Goal: Obtain resource: Download file/media

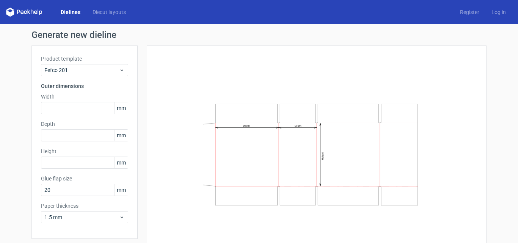
click at [69, 11] on link "Dielines" at bounding box center [71, 12] width 32 height 8
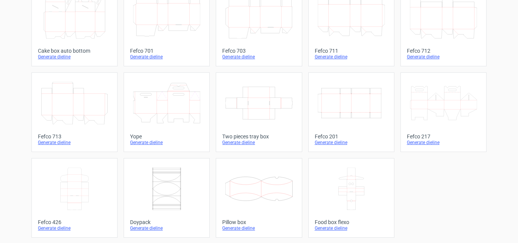
scroll to position [231, 0]
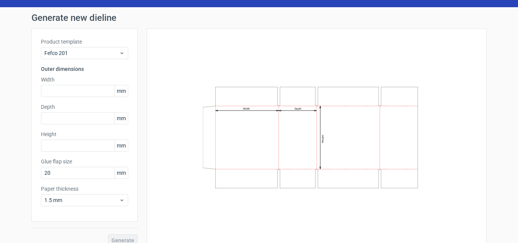
scroll to position [27, 0]
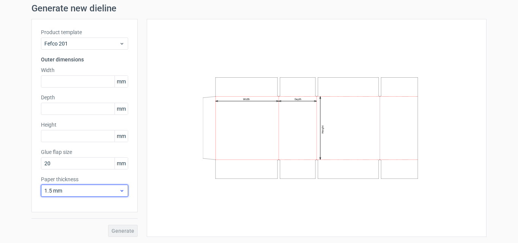
click at [121, 191] on icon at bounding box center [122, 191] width 6 height 6
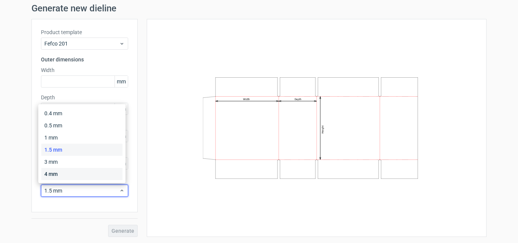
click at [115, 176] on div "4 mm" at bounding box center [81, 174] width 81 height 12
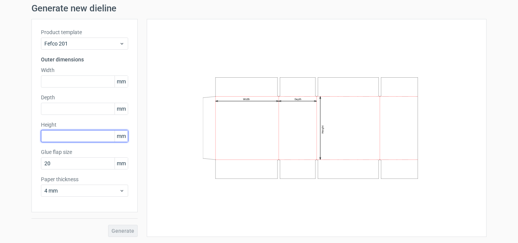
click at [97, 138] on input "text" at bounding box center [84, 136] width 87 height 12
type input "350"
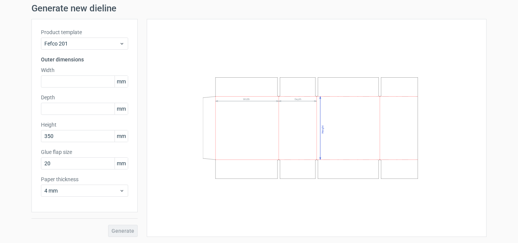
click at [166, 125] on div "Width Depth Height" at bounding box center [316, 127] width 321 height 199
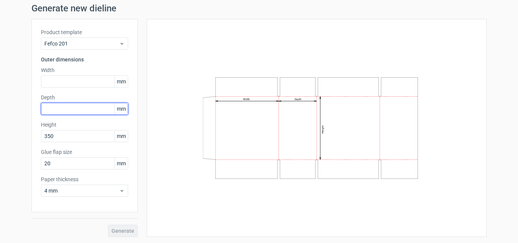
click at [83, 108] on input "text" at bounding box center [84, 109] width 87 height 12
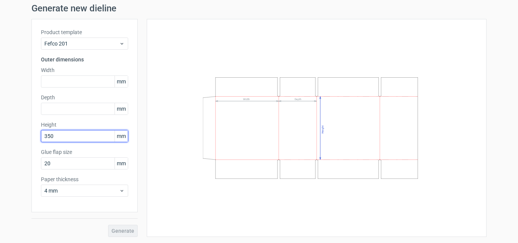
drag, startPoint x: 70, startPoint y: 134, endPoint x: 41, endPoint y: 137, distance: 29.7
click at [41, 137] on input "350" at bounding box center [84, 136] width 87 height 12
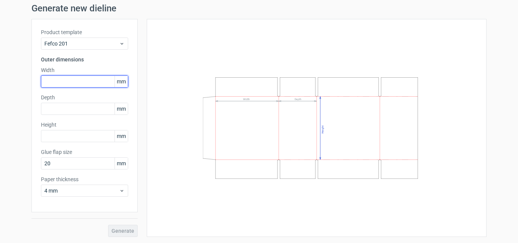
click at [53, 83] on input "text" at bounding box center [84, 82] width 87 height 12
type input "350"
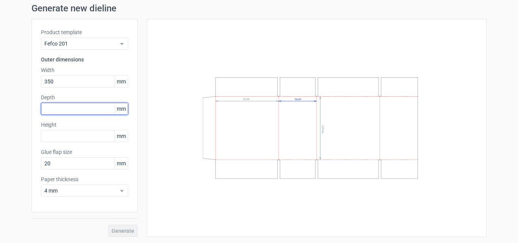
click at [63, 110] on input "text" at bounding box center [84, 109] width 87 height 12
type input "90"
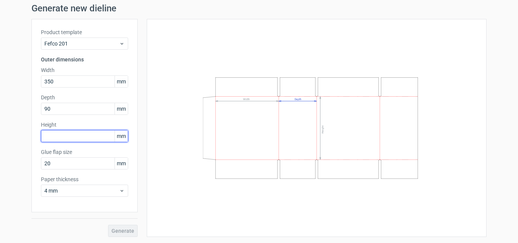
click at [59, 136] on input "text" at bounding box center [84, 136] width 87 height 12
type input "125"
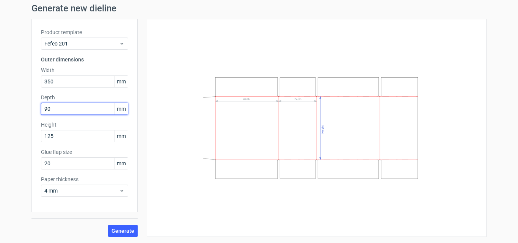
click at [60, 109] on input "90" at bounding box center [84, 109] width 87 height 12
type input "98"
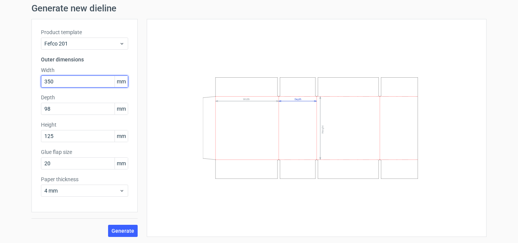
click at [72, 83] on input "350" at bounding box center [84, 82] width 87 height 12
type input "360"
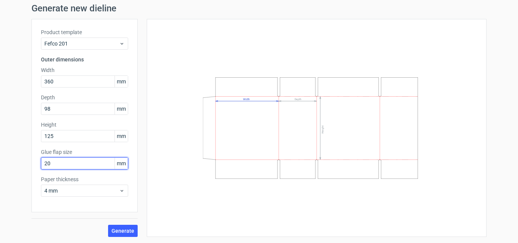
click at [76, 164] on input "20" at bounding box center [84, 163] width 87 height 12
type input "2"
type input "30"
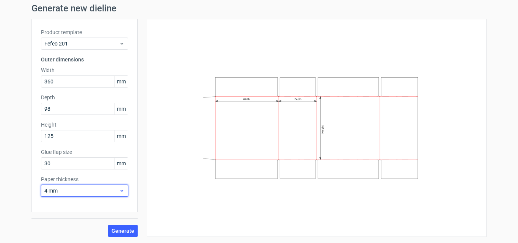
click at [88, 193] on span "4 mm" at bounding box center [81, 191] width 75 height 8
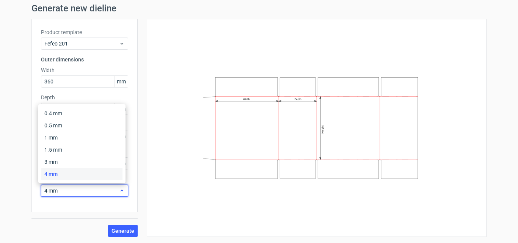
click at [88, 193] on span "4 mm" at bounding box center [81, 191] width 75 height 8
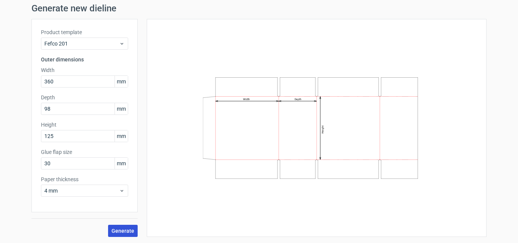
click at [117, 231] on span "Generate" at bounding box center [123, 230] width 23 height 5
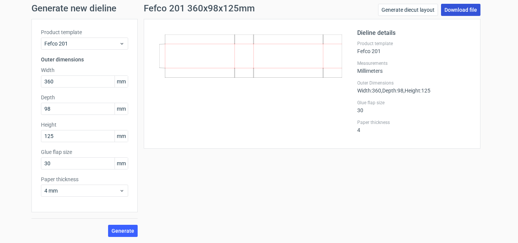
click at [444, 8] on link "Download file" at bounding box center [460, 10] width 39 height 12
